Goal: Information Seeking & Learning: Compare options

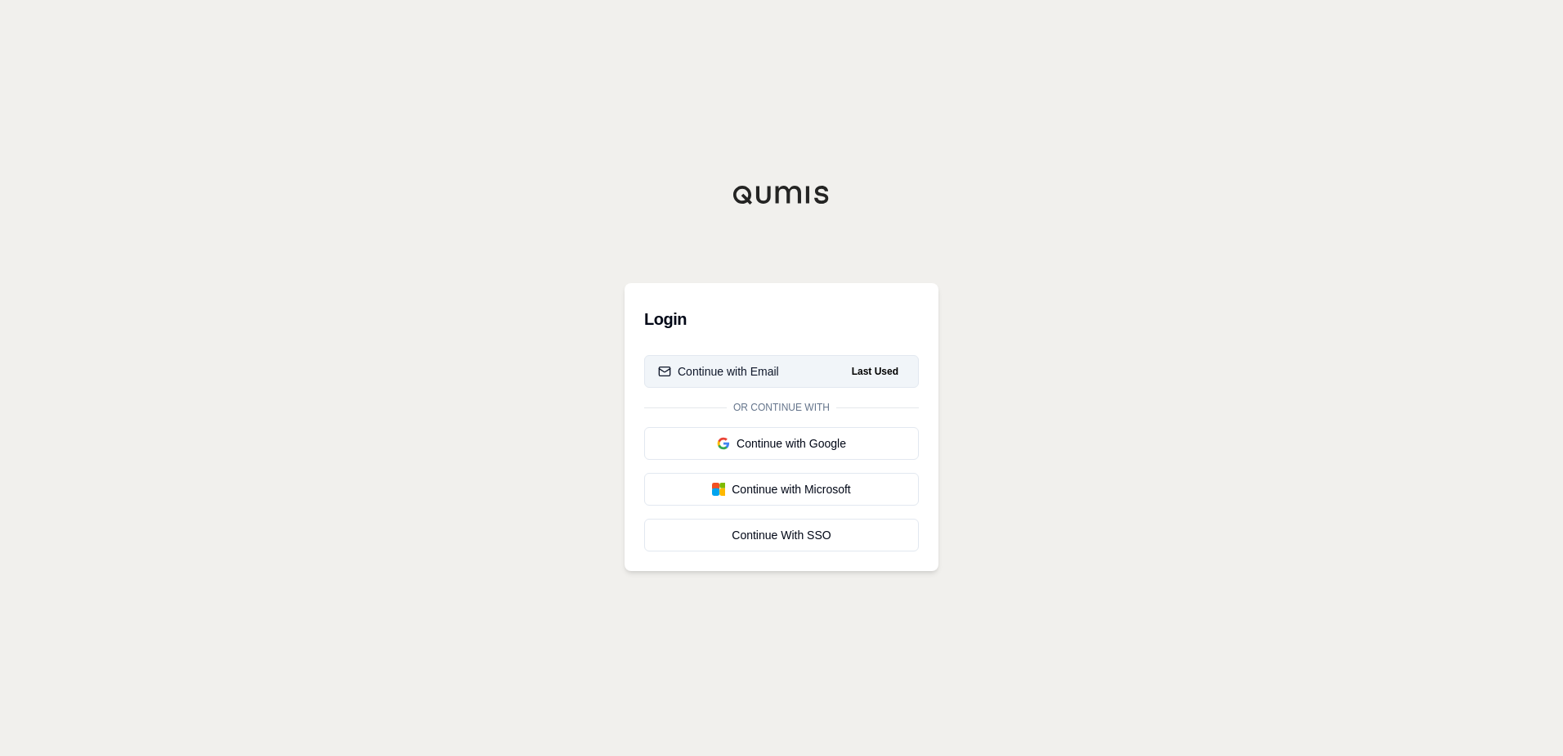
click at [727, 373] on div "Continue with Email" at bounding box center [718, 371] width 121 height 16
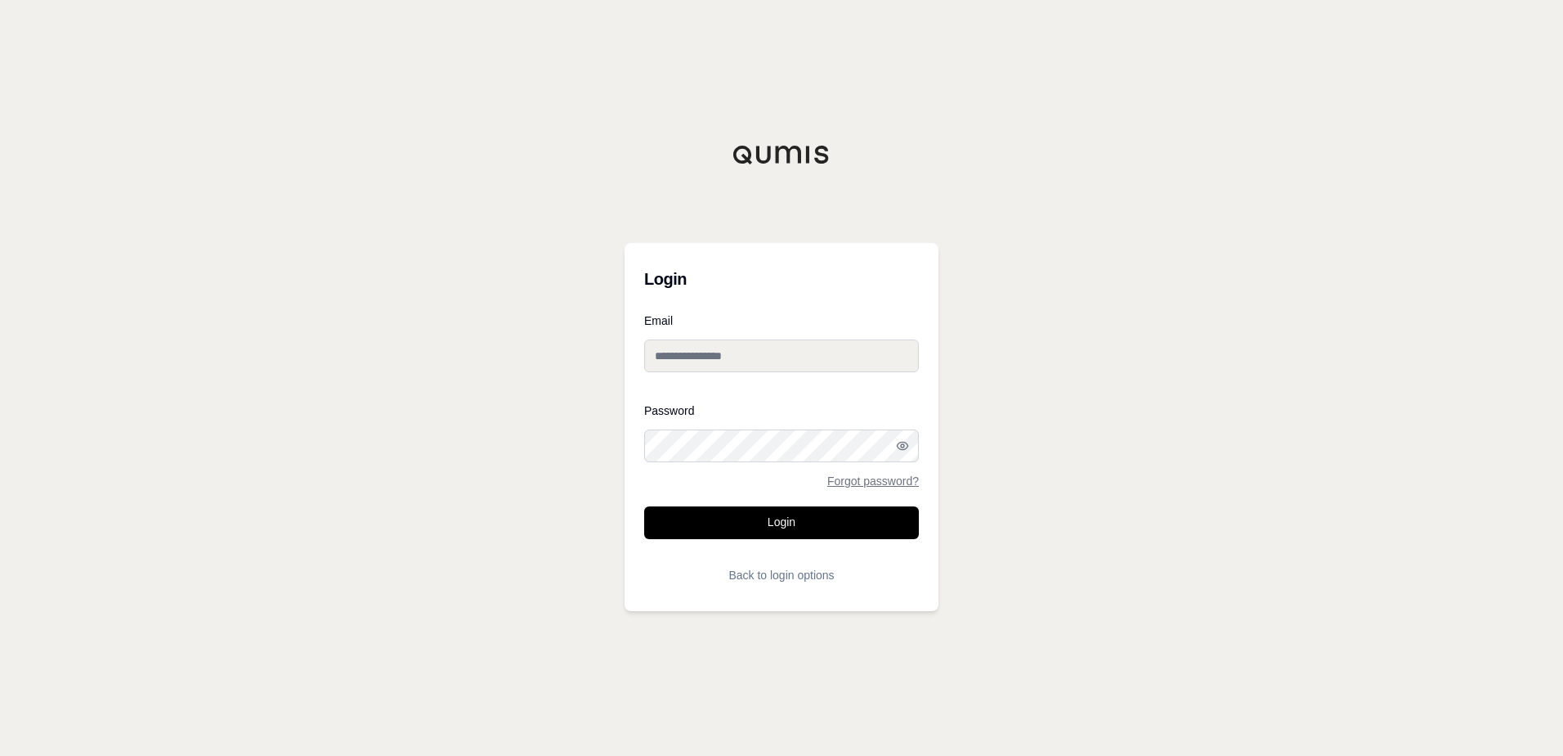
type input "**********"
click at [758, 522] on button "Login" at bounding box center [781, 522] width 275 height 33
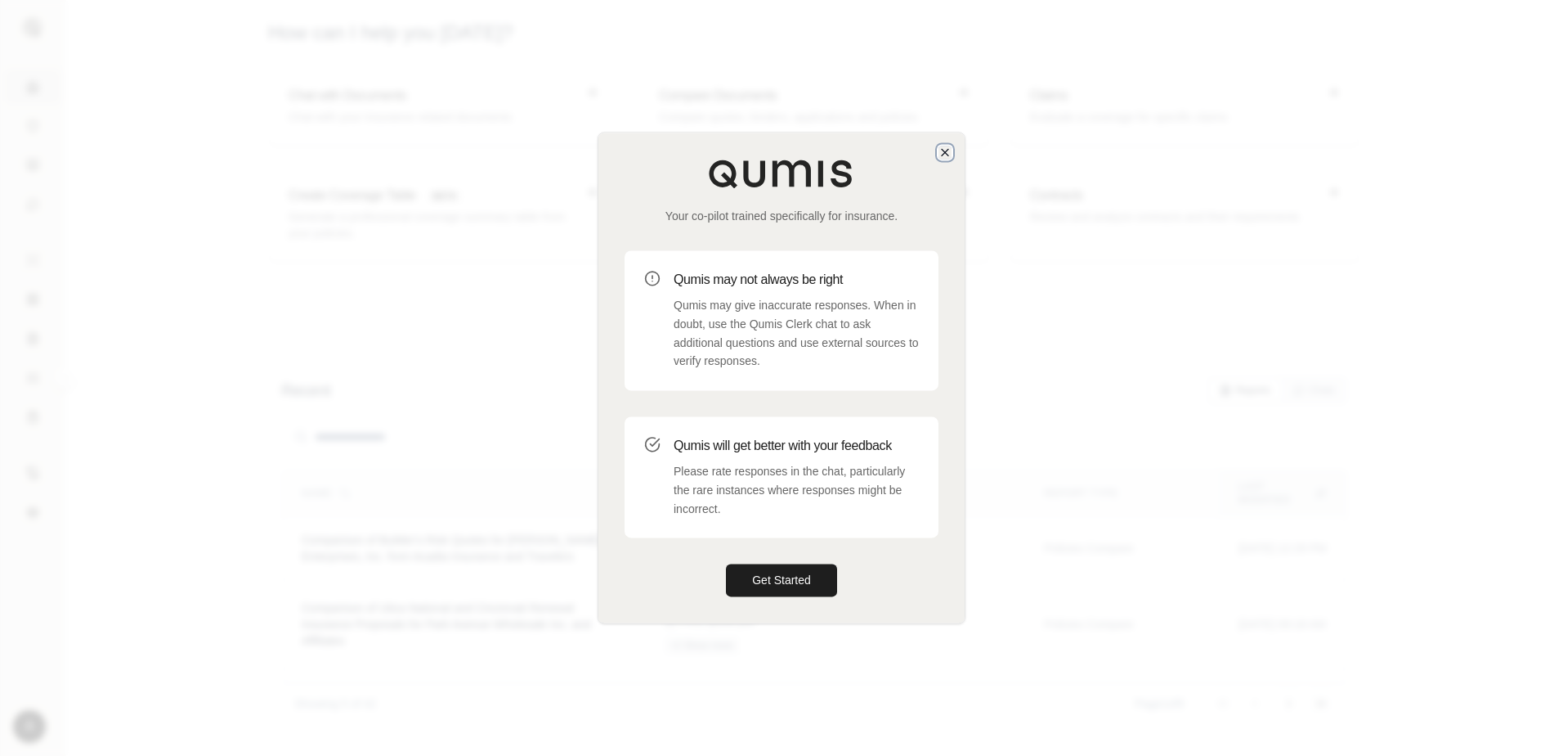
click at [940, 148] on icon "button" at bounding box center [945, 152] width 13 height 13
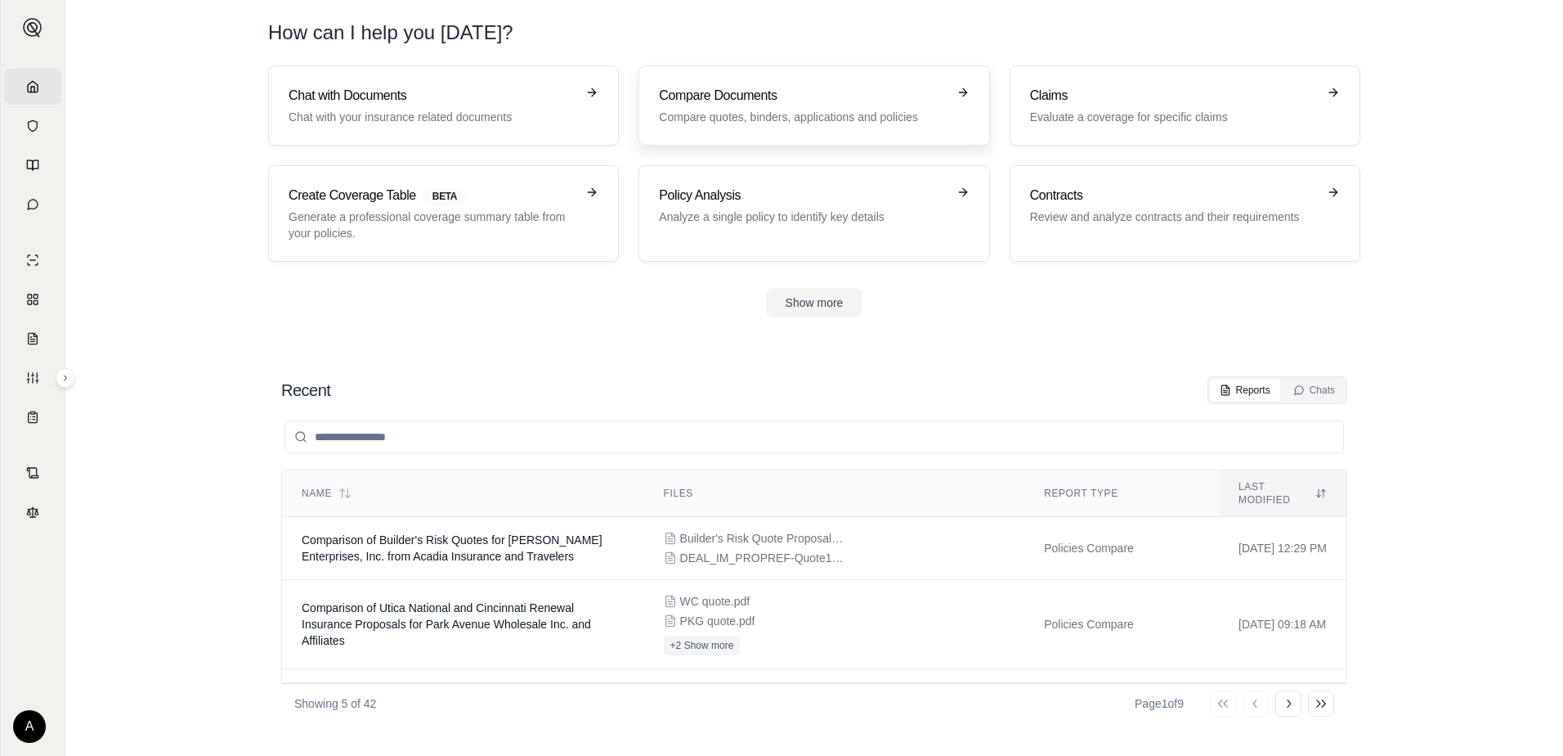
click at [705, 113] on p "Compare quotes, binders, applications and policies" at bounding box center [802, 117] width 287 height 16
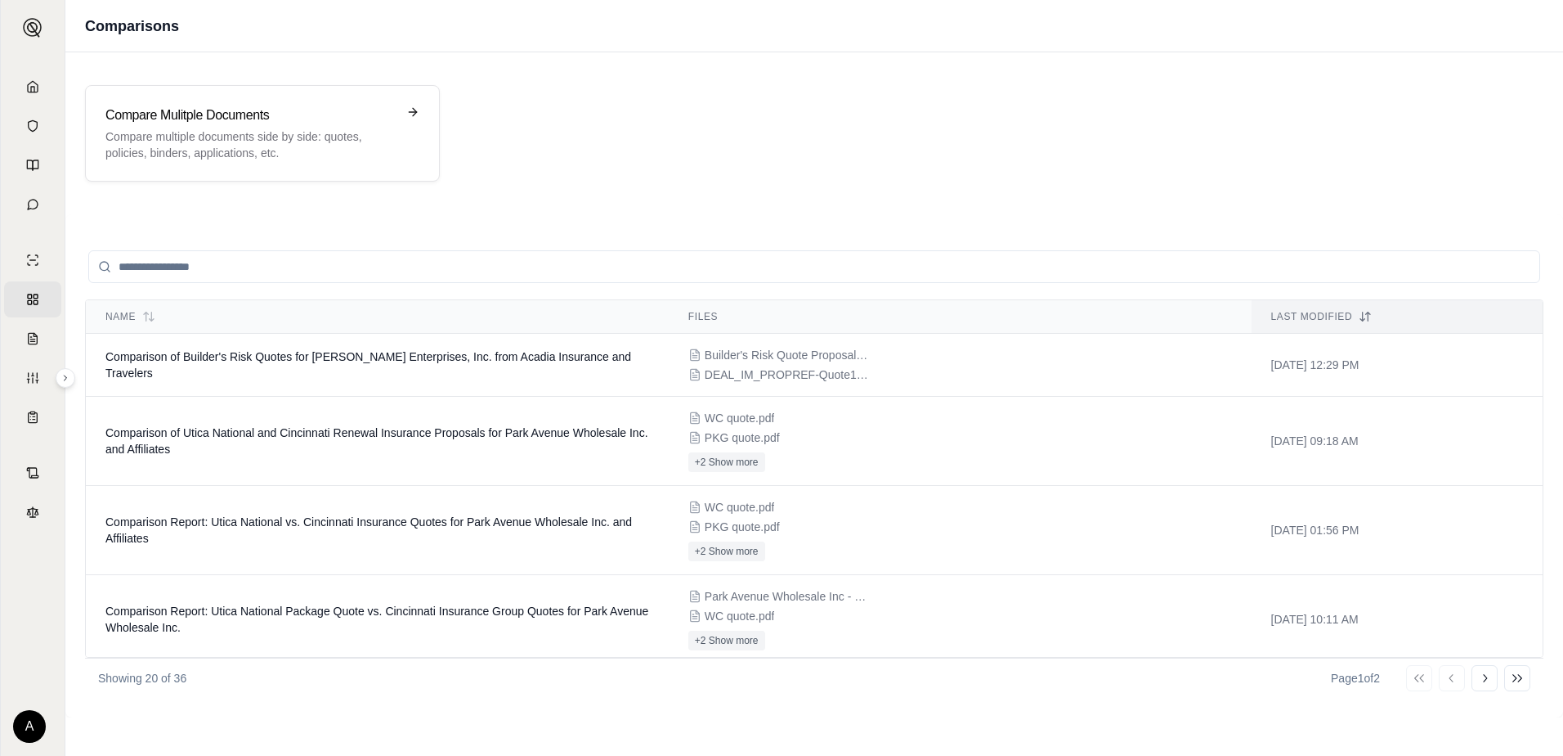
click at [716, 685] on div "Showing 20 of 36 Page 1 of 2 Go to first page Go to previous page Go to next pa…" at bounding box center [814, 677] width 1459 height 40
click at [258, 143] on p "Compare multiple documents side by side: quotes, policies, binders, application…" at bounding box center [250, 144] width 291 height 33
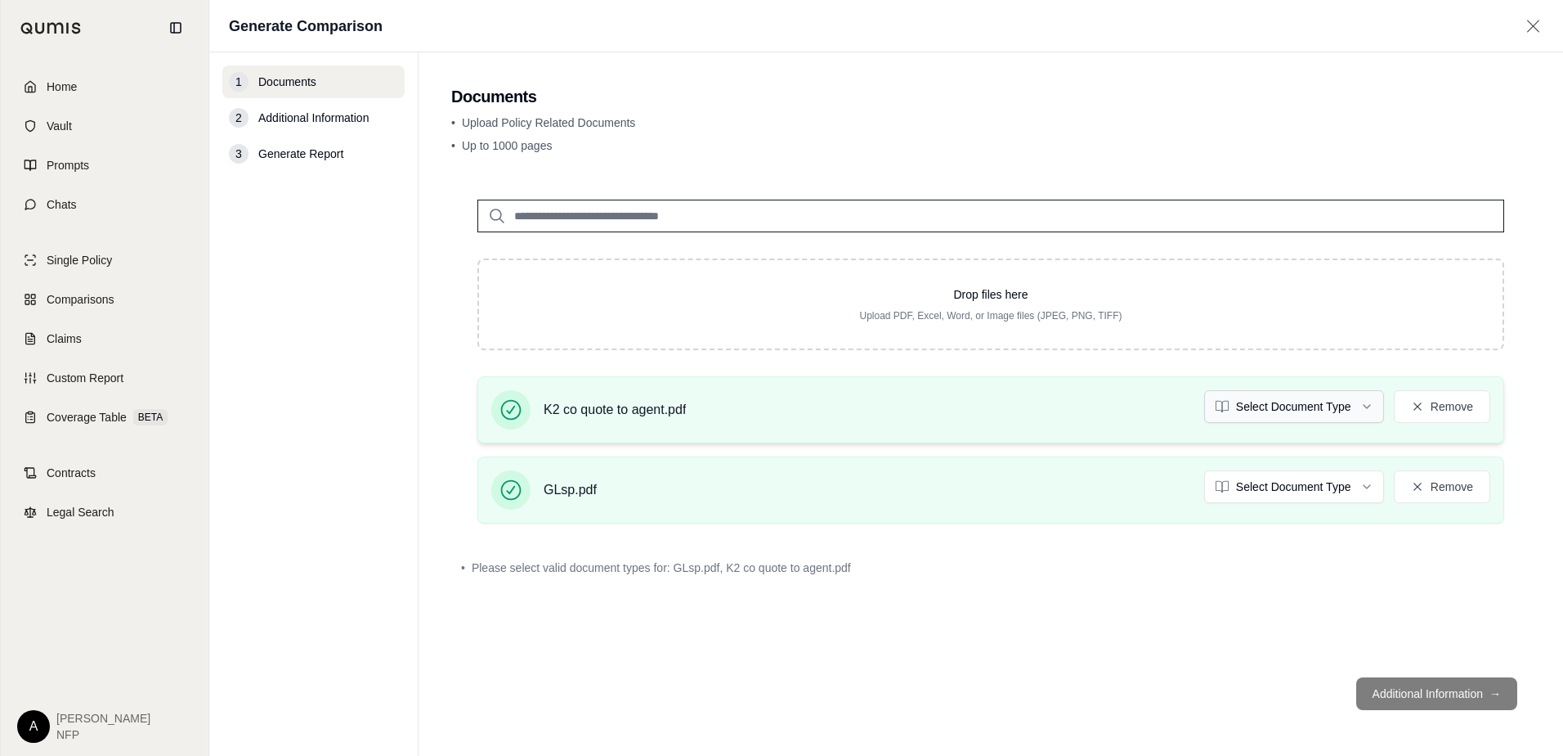
click at [1267, 403] on html "Home Vault Prompts Chats Single Policy Comparisons Claims Custom Report Coverag…" at bounding box center [781, 378] width 1563 height 756
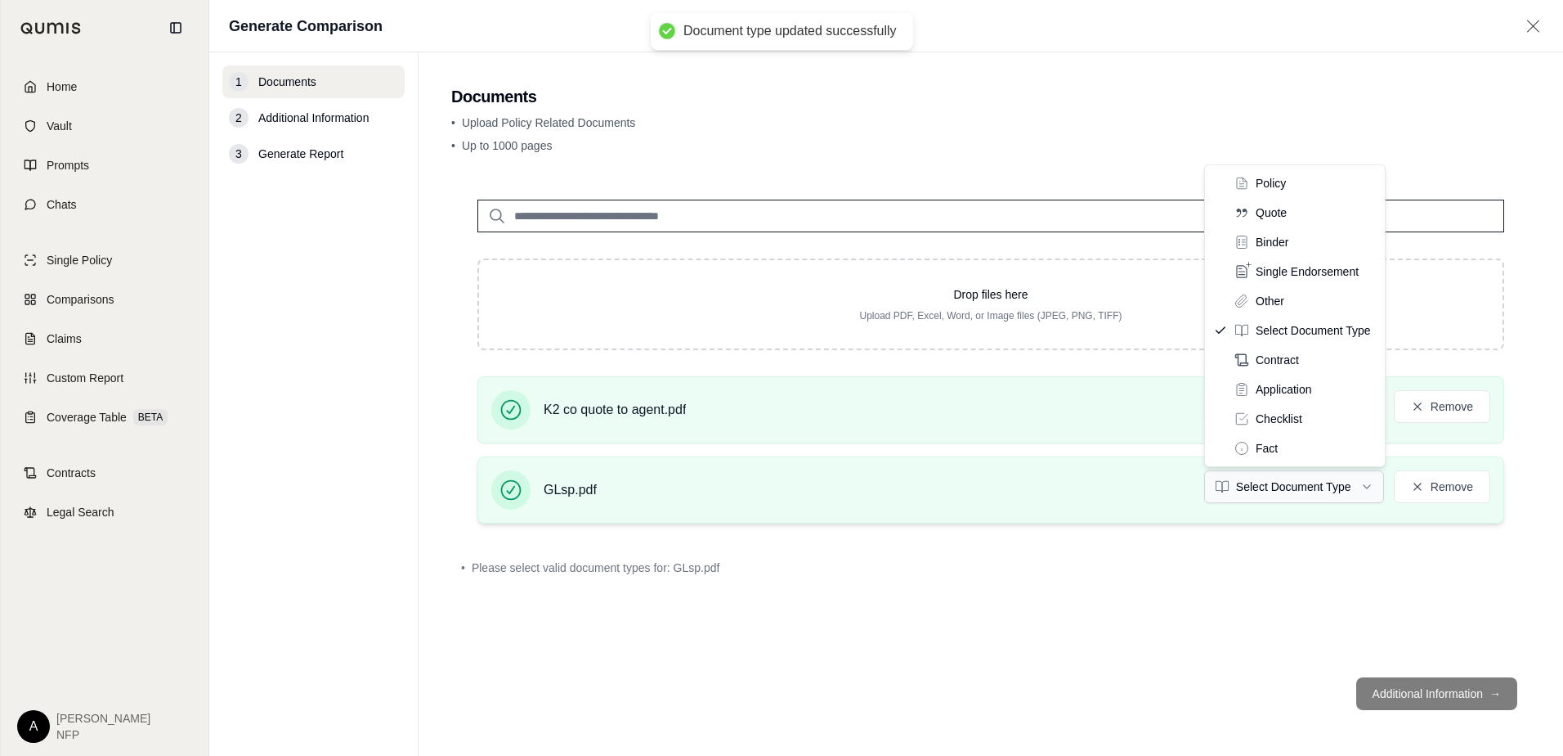
click at [1277, 484] on html "Document type updated successfully Home Vault Prompts Chats Single Policy Compa…" at bounding box center [781, 378] width 1563 height 756
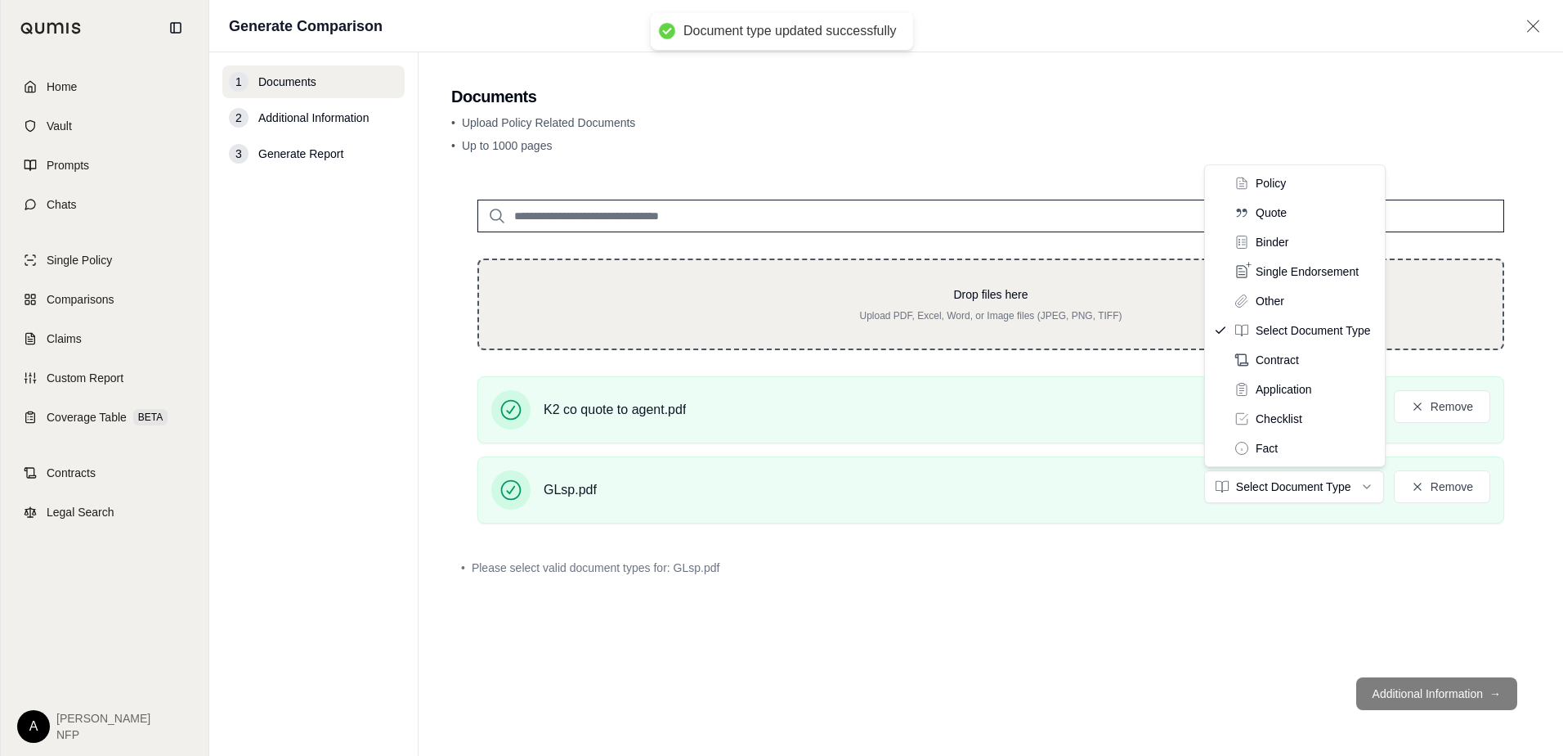
drag, startPoint x: 1284, startPoint y: 211, endPoint x: 1318, endPoint y: 339, distance: 132.9
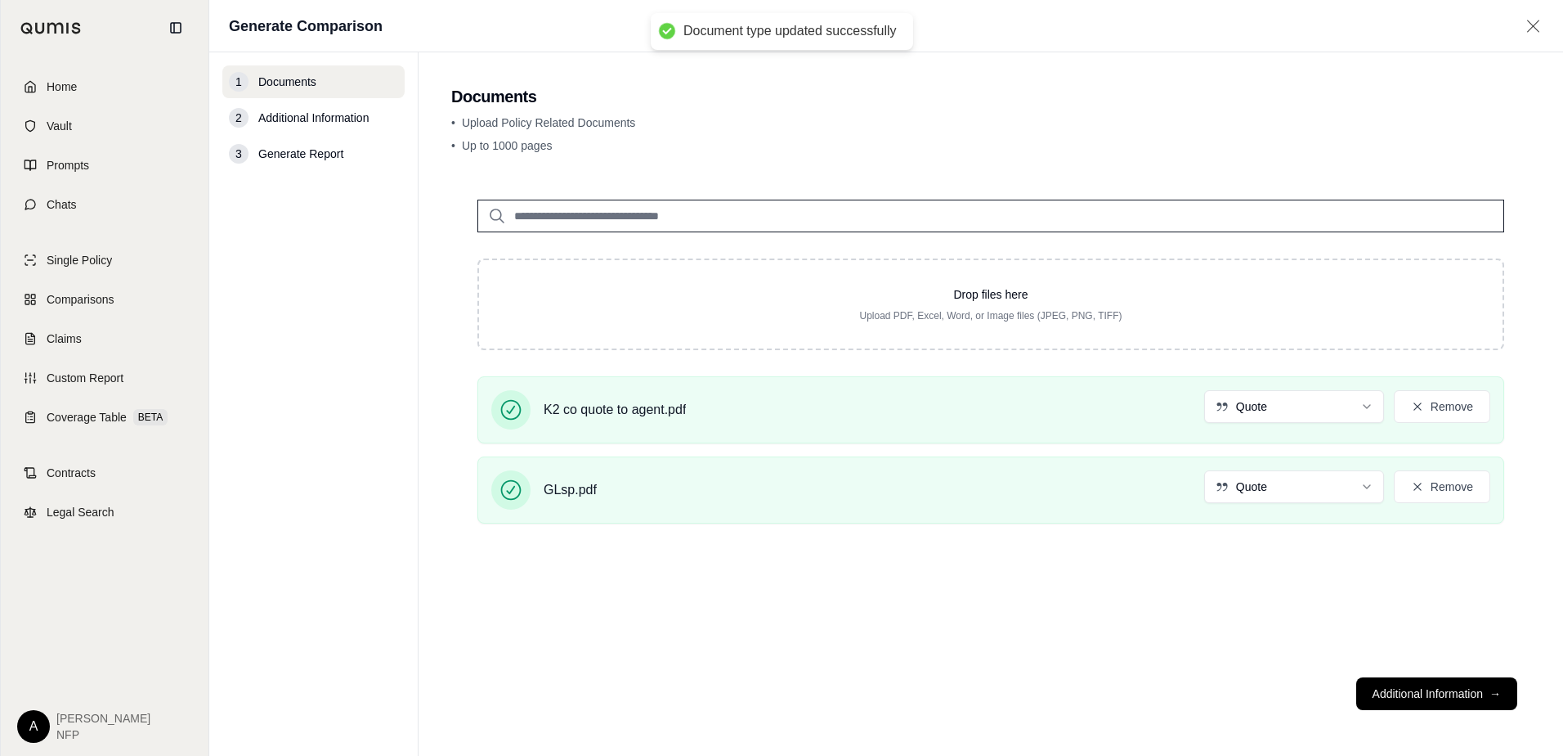
click at [1421, 699] on button "Additional Information →" at bounding box center [1437, 693] width 161 height 33
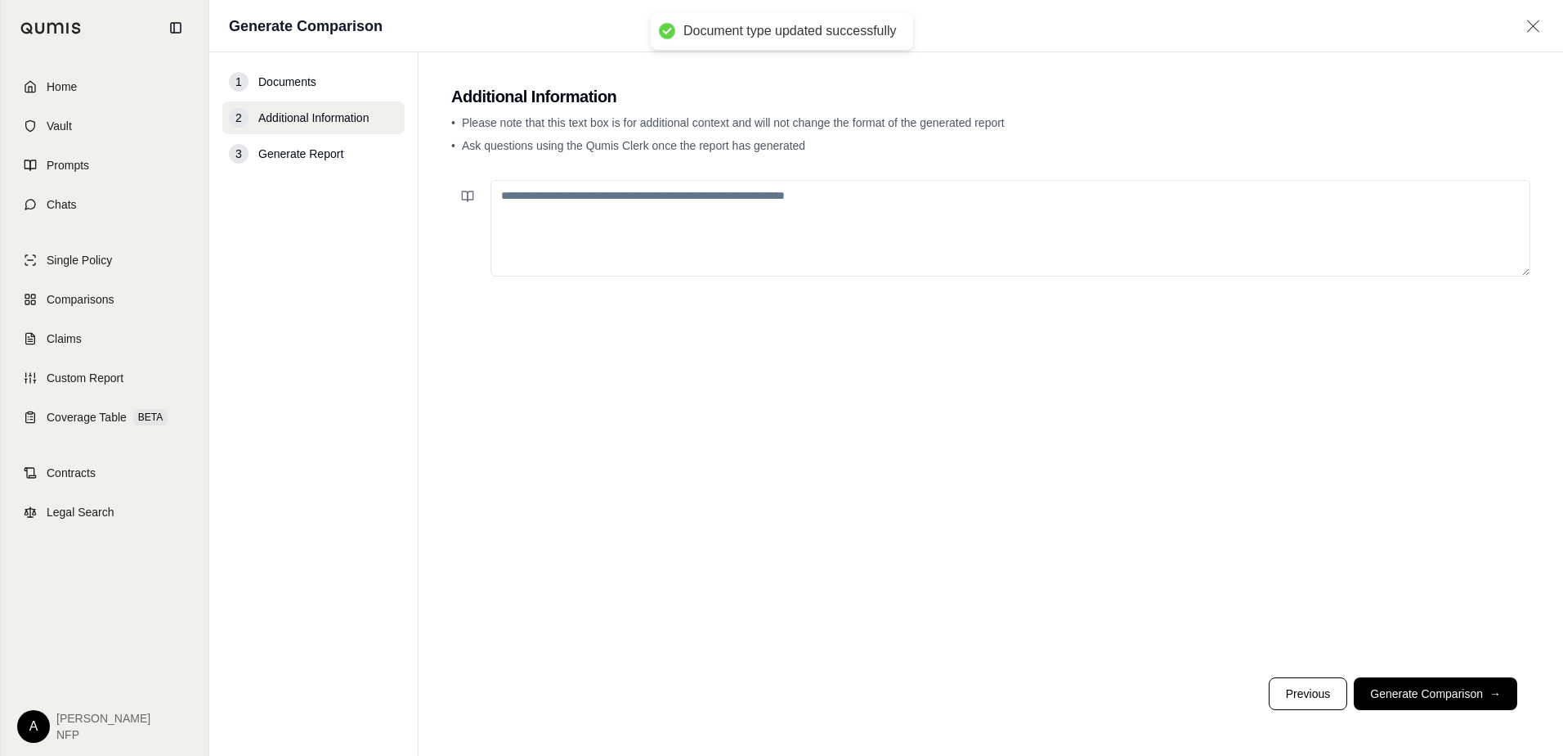
click at [614, 213] on textarea at bounding box center [1011, 228] width 1040 height 96
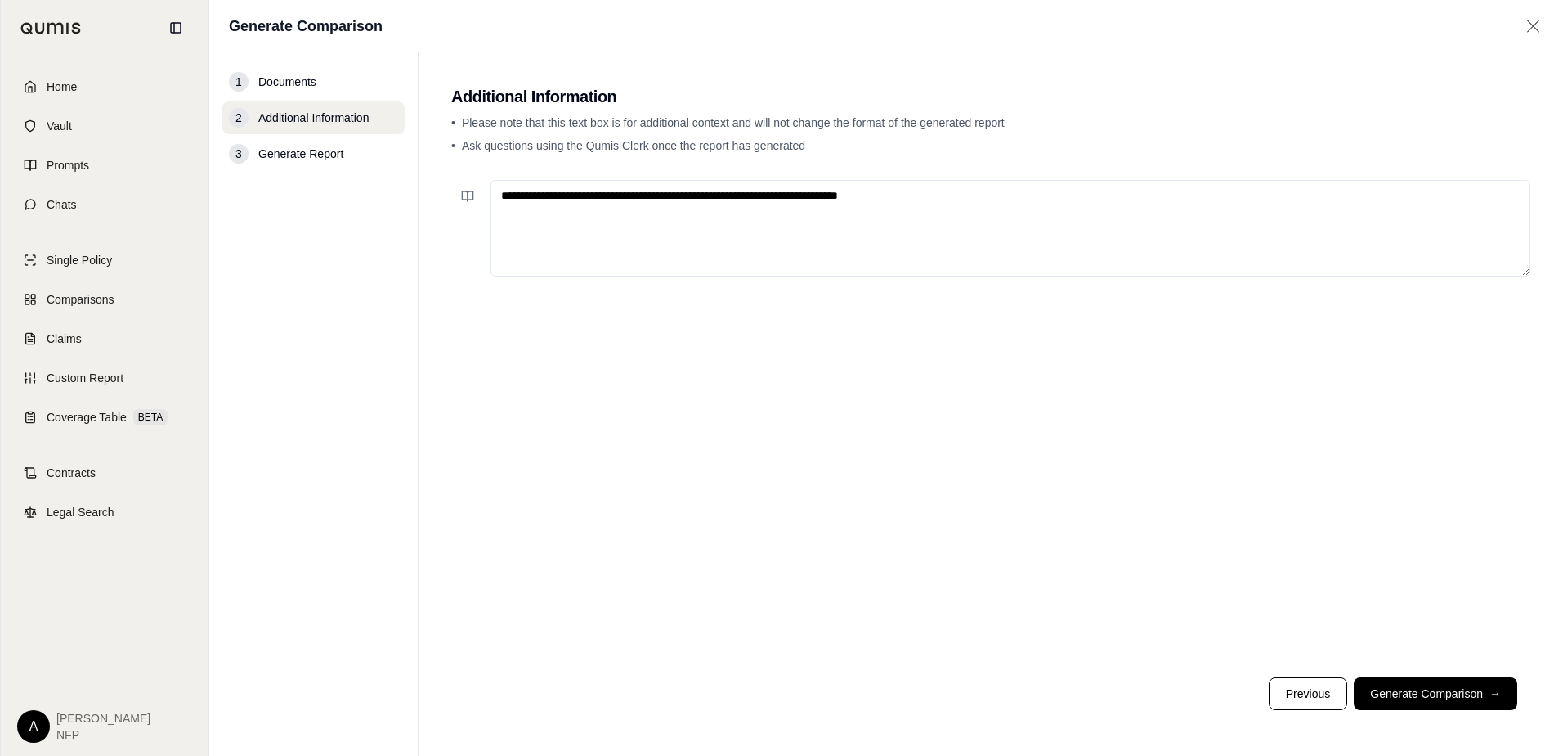
type textarea "**********"
click at [1447, 697] on button "Generate Comparison →" at bounding box center [1436, 693] width 164 height 33
